Goal: Navigation & Orientation: Find specific page/section

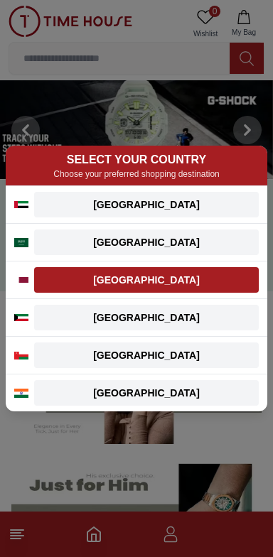
click at [45, 286] on div "[GEOGRAPHIC_DATA]" at bounding box center [146, 280] width 207 height 14
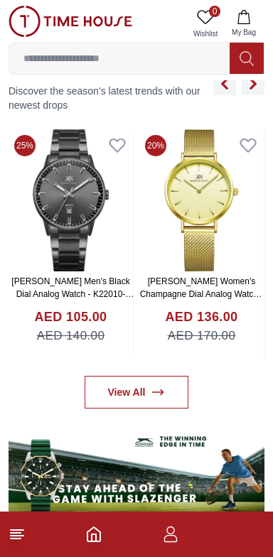
scroll to position [554, 0]
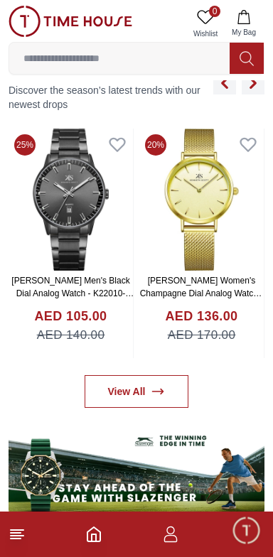
click at [16, 541] on icon at bounding box center [17, 534] width 17 height 17
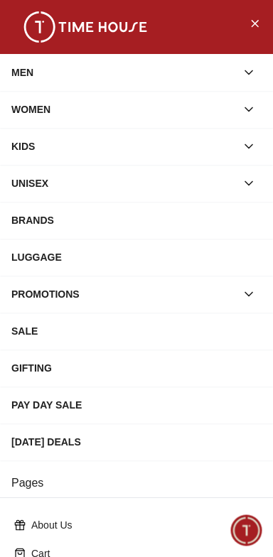
scroll to position [241, 0]
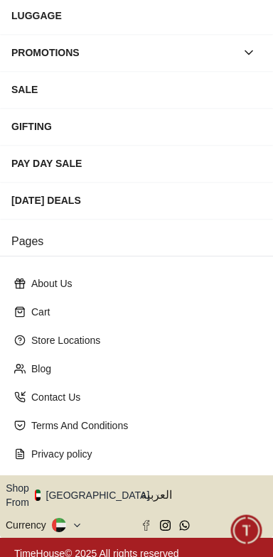
click at [86, 483] on button "Shop From [GEOGRAPHIC_DATA]" at bounding box center [83, 495] width 154 height 28
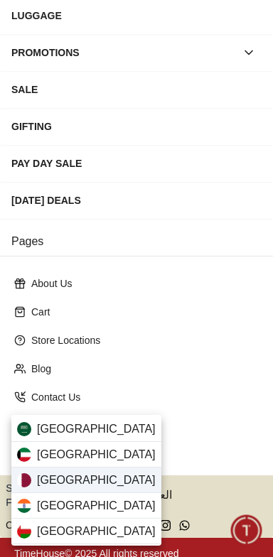
click at [40, 483] on span "[GEOGRAPHIC_DATA]" at bounding box center [96, 480] width 119 height 17
